Goal: Information Seeking & Learning: Learn about a topic

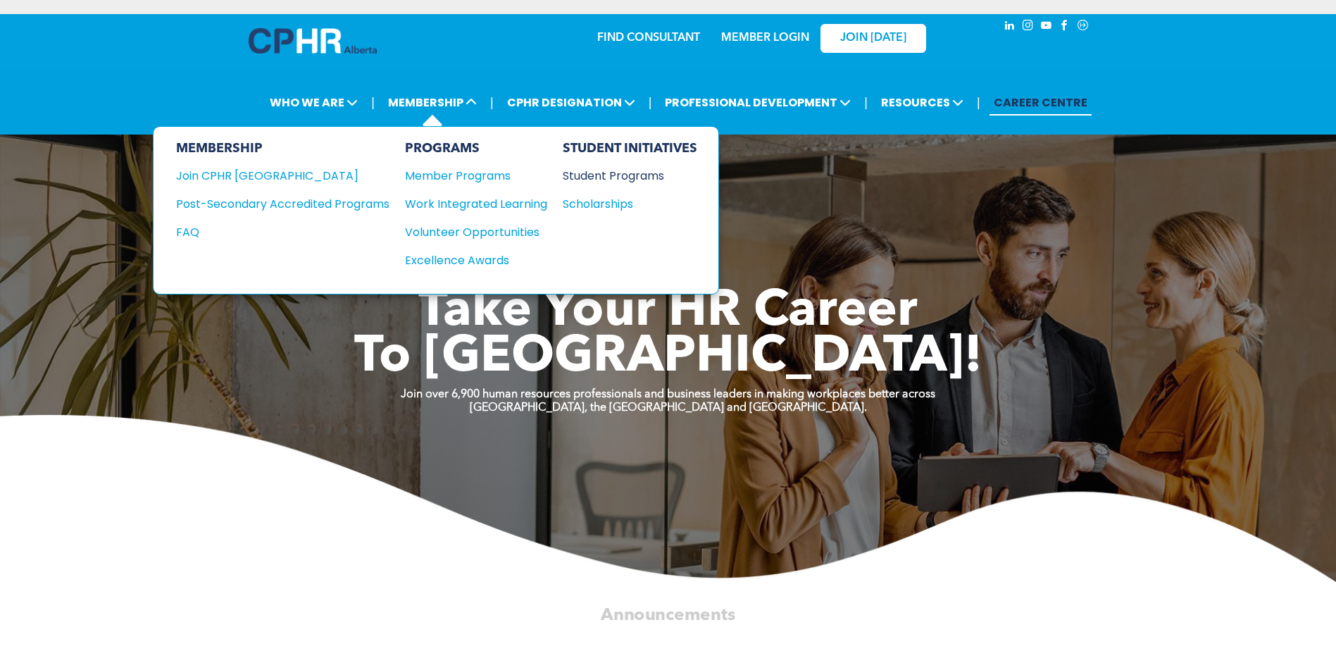
click at [600, 177] on div "Student Programs" at bounding box center [623, 176] width 121 height 18
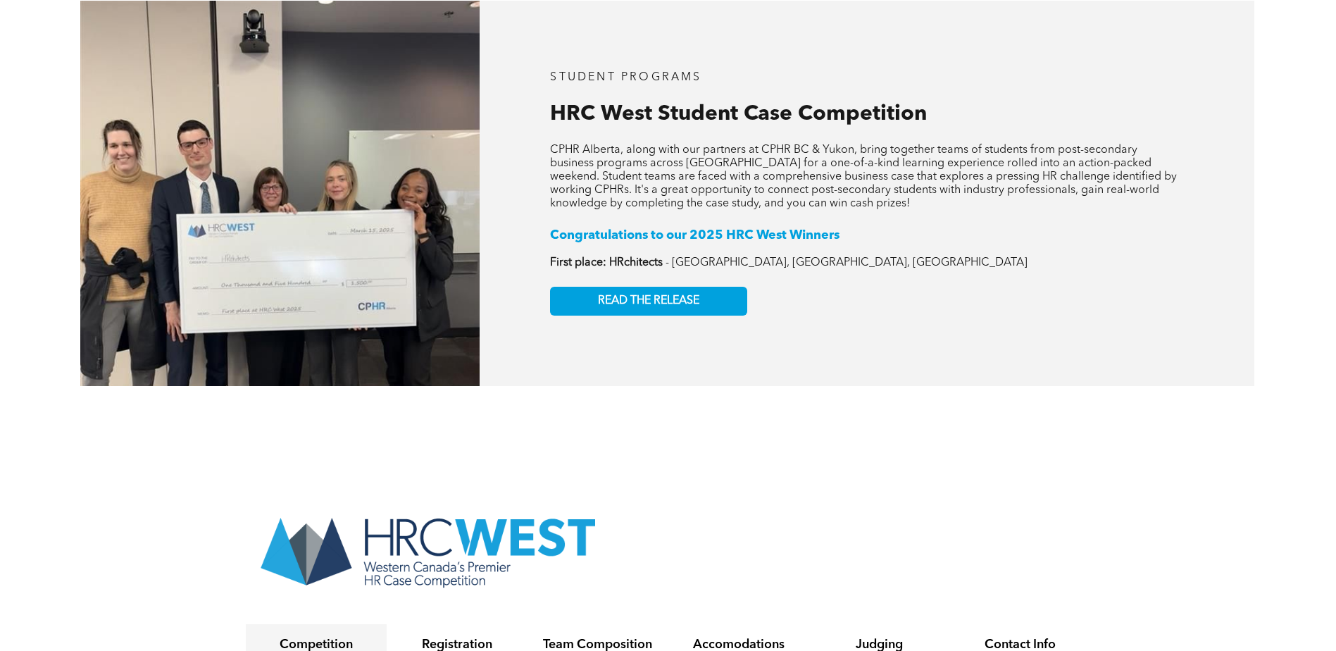
scroll to position [2607, 0]
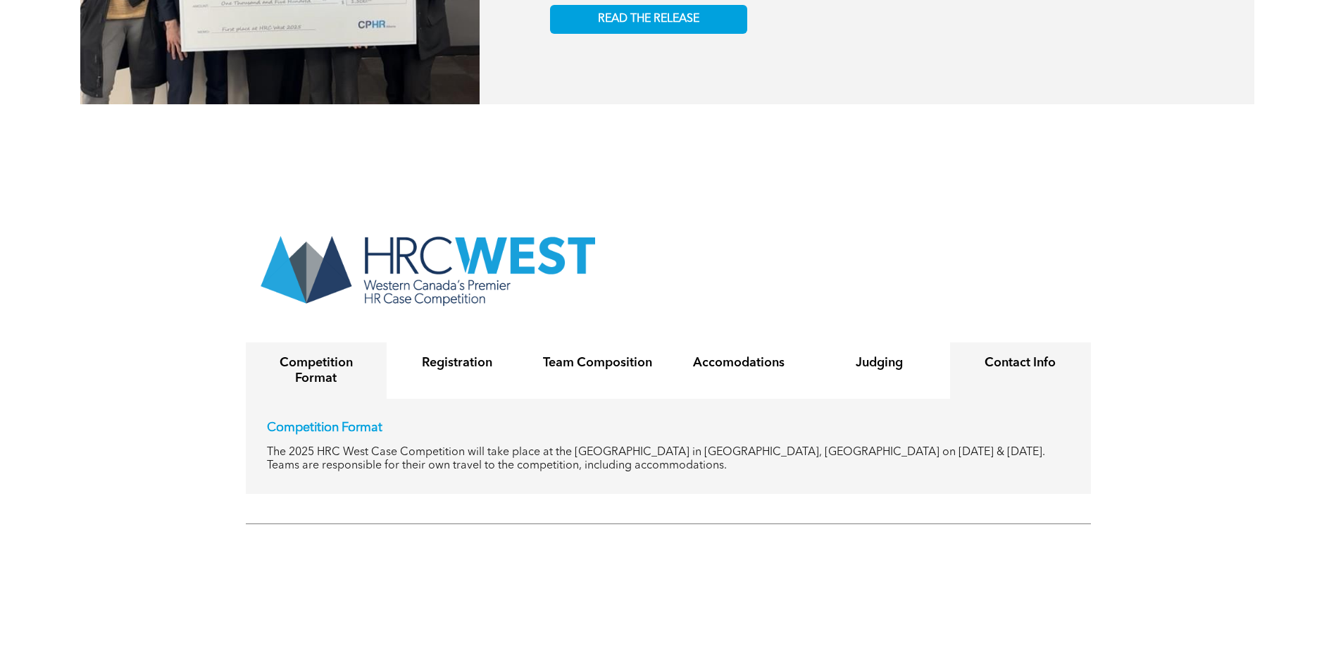
click at [1004, 342] on div "Contact Info" at bounding box center [1020, 370] width 141 height 56
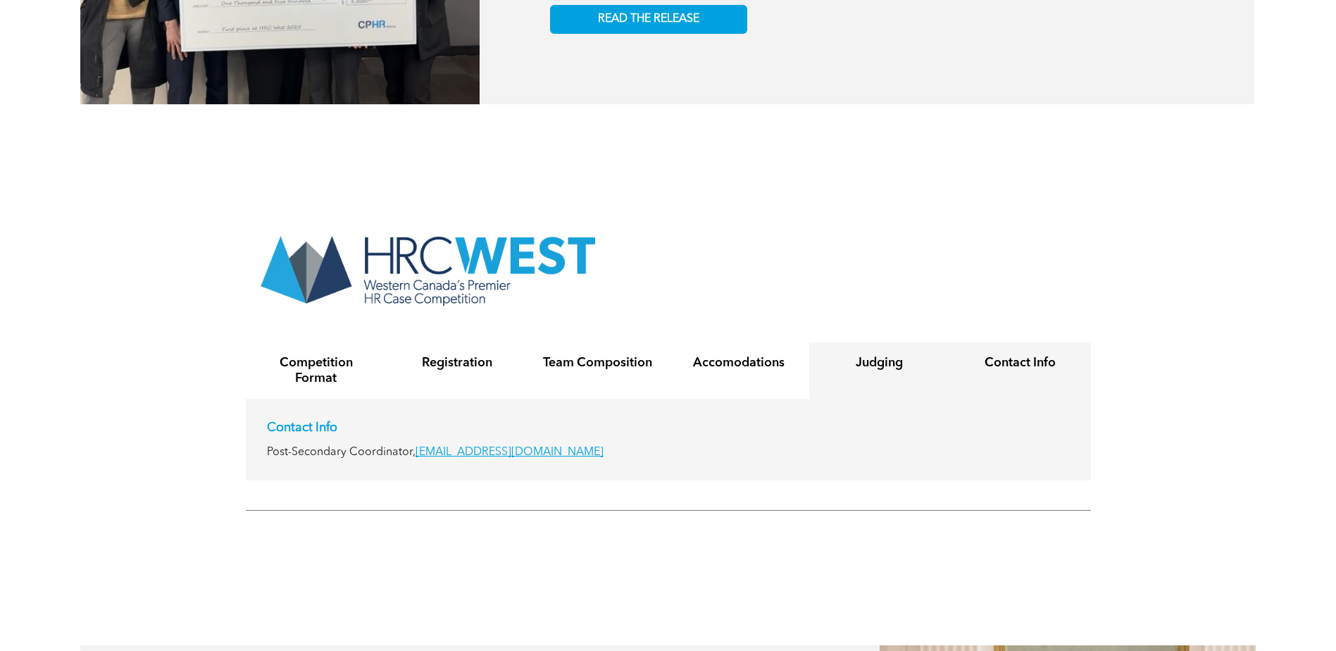
click at [864, 342] on div "Judging" at bounding box center [879, 370] width 141 height 56
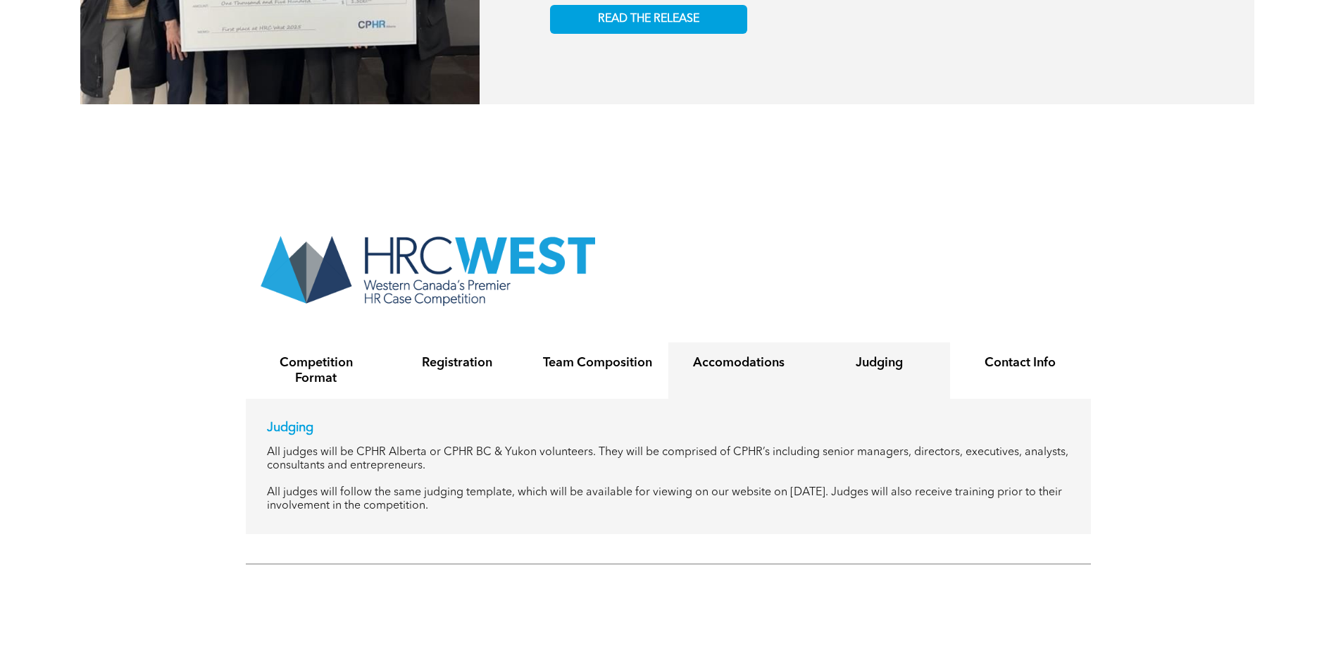
click at [703, 344] on div "Accomodations" at bounding box center [739, 370] width 141 height 56
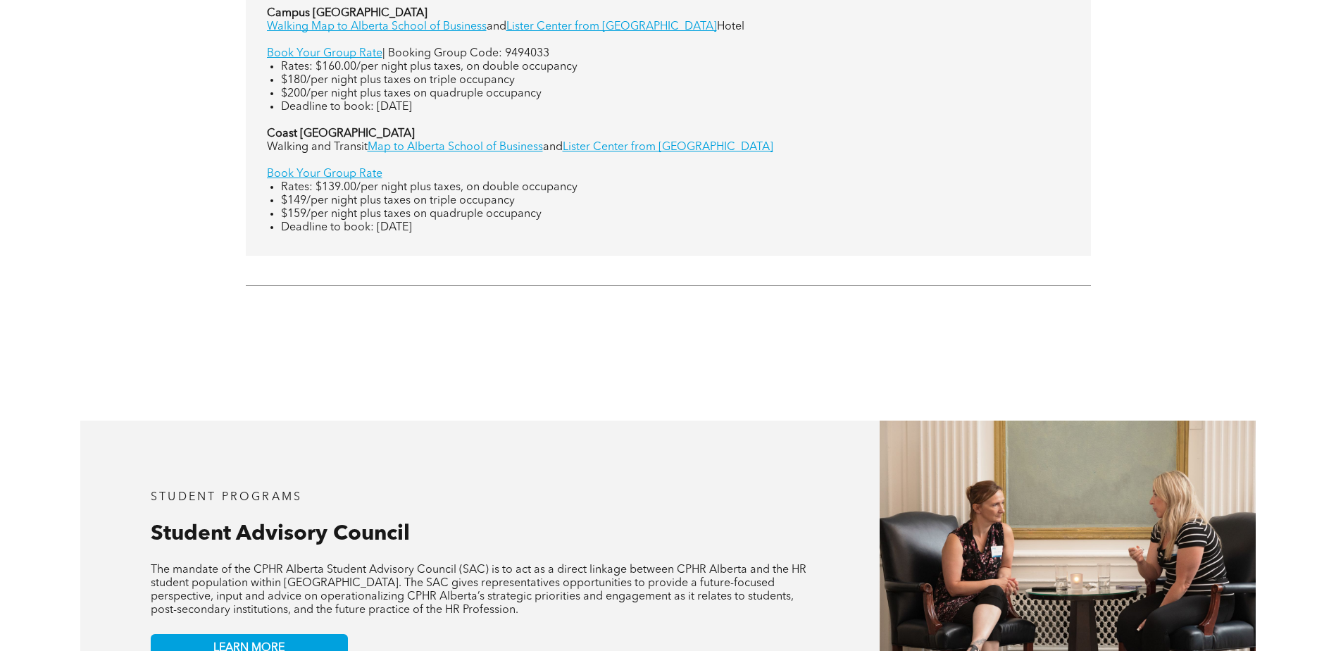
scroll to position [2764, 0]
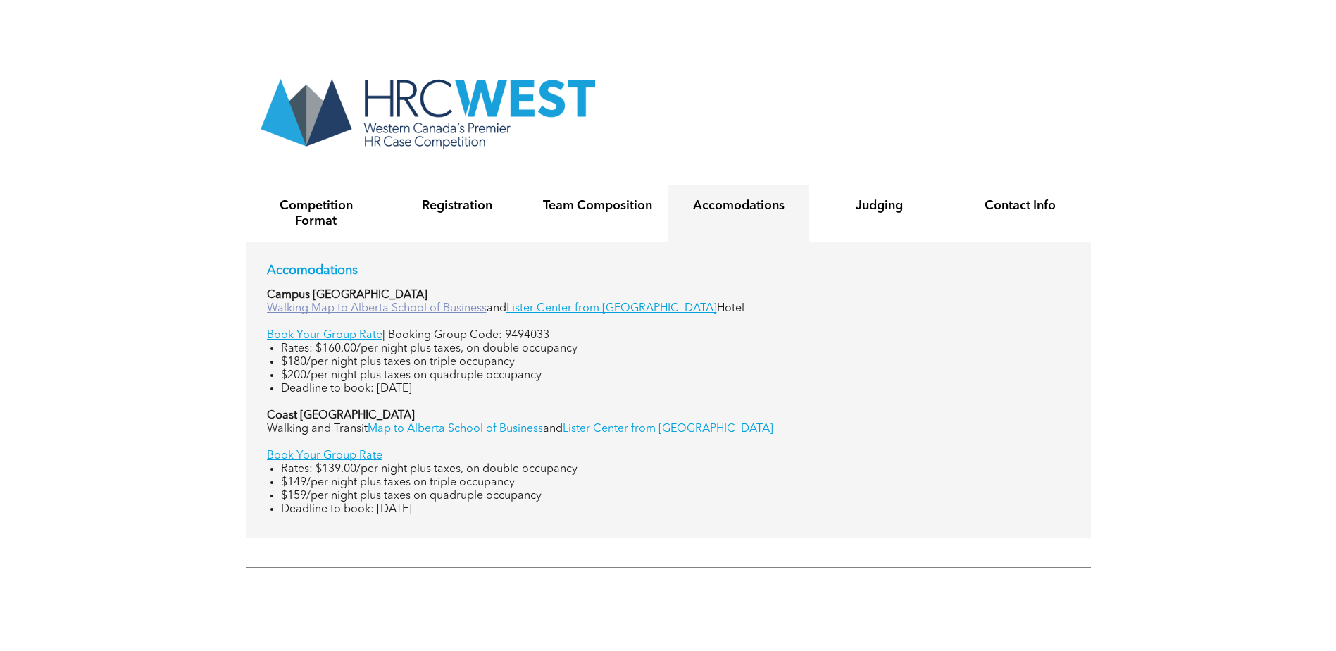
click at [429, 303] on link "Walking Map to Alberta School of Business" at bounding box center [377, 308] width 220 height 11
click at [459, 198] on h4 "Registration" at bounding box center [457, 205] width 116 height 15
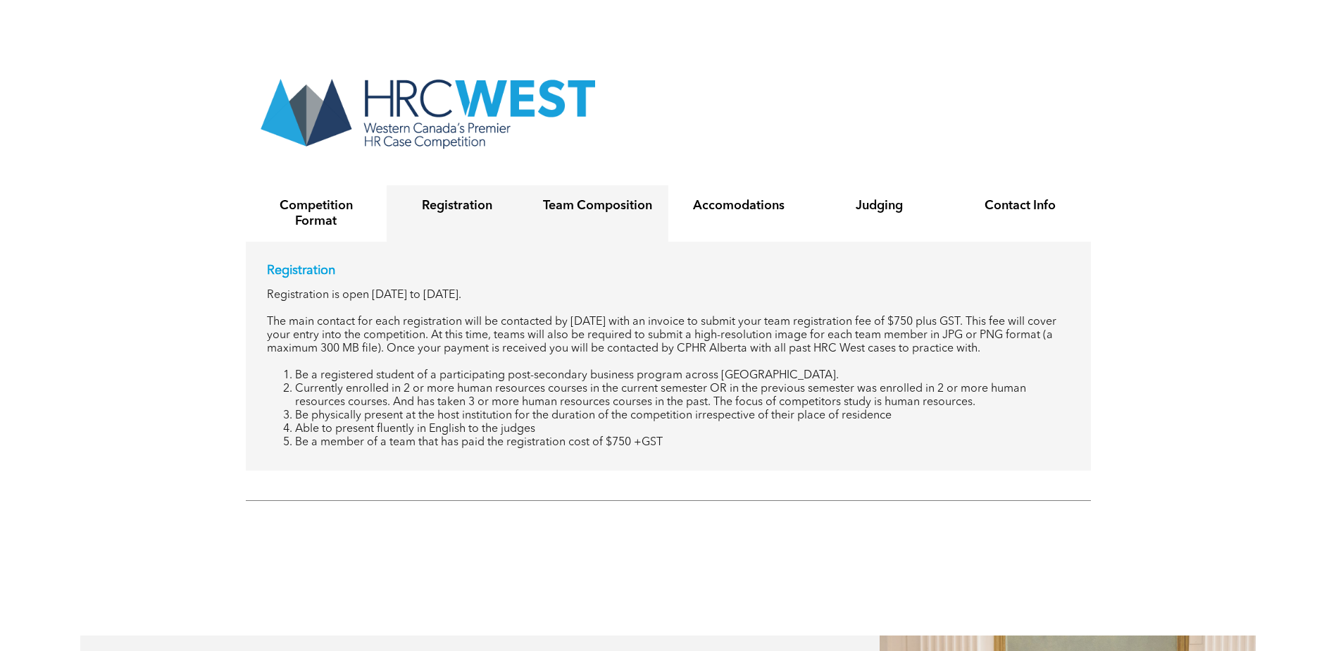
click at [591, 185] on div "Team Composition" at bounding box center [598, 213] width 141 height 56
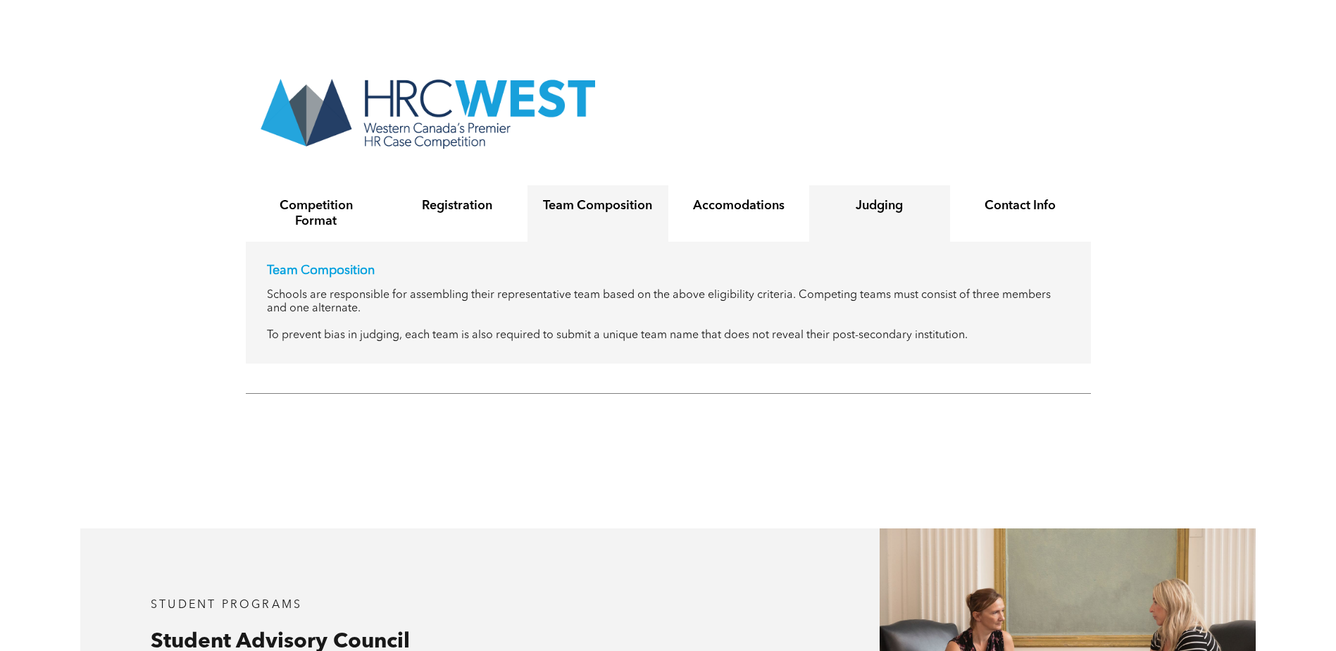
click at [901, 198] on h4 "Judging" at bounding box center [880, 205] width 116 height 15
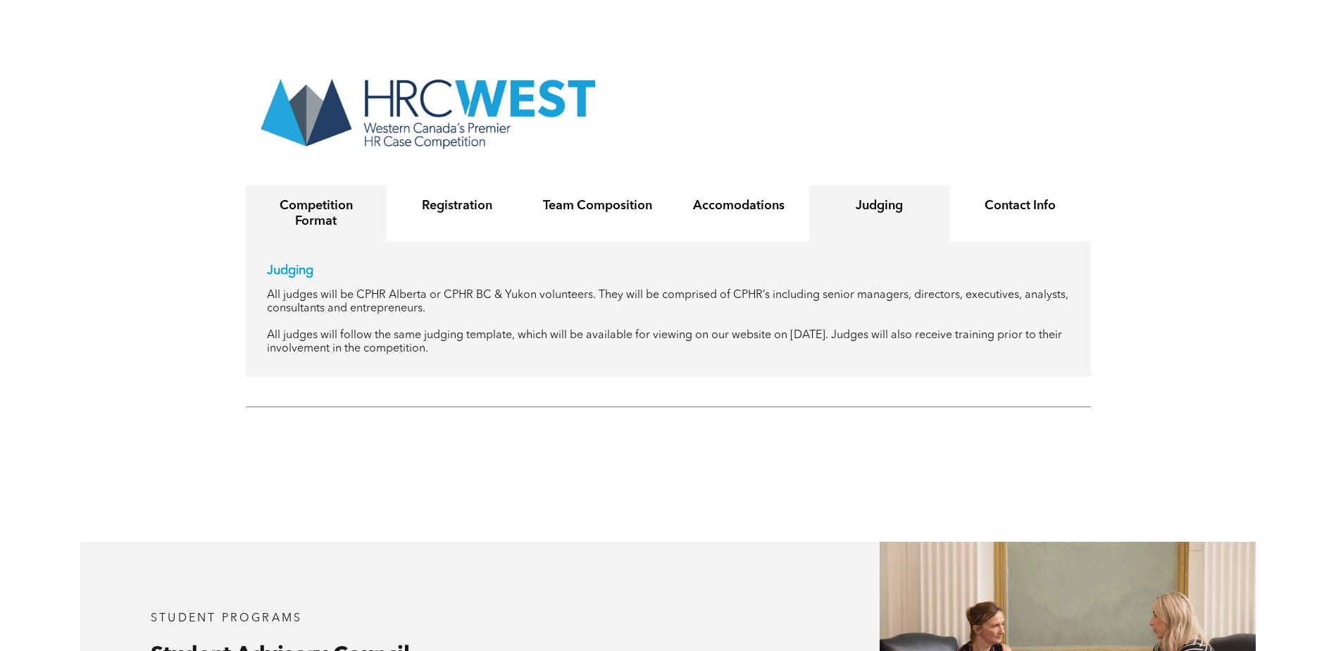
click at [287, 198] on h4 "Competition Format" at bounding box center [317, 213] width 116 height 31
